Goal: Browse casually

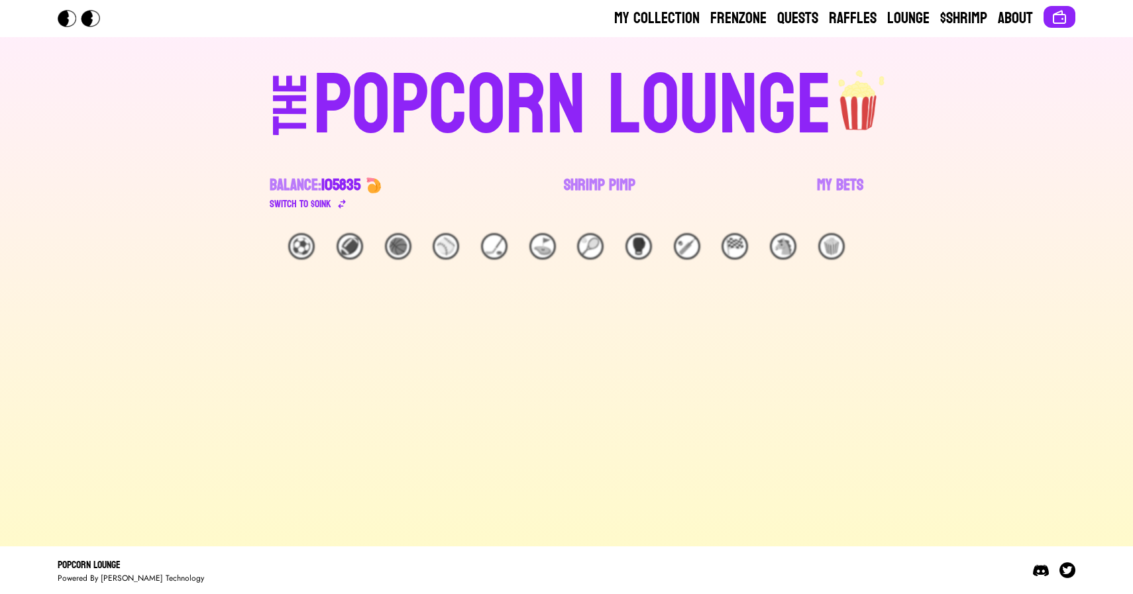
click at [387, 243] on div "🏀" at bounding box center [398, 246] width 26 height 26
